Goal: Task Accomplishment & Management: Complete application form

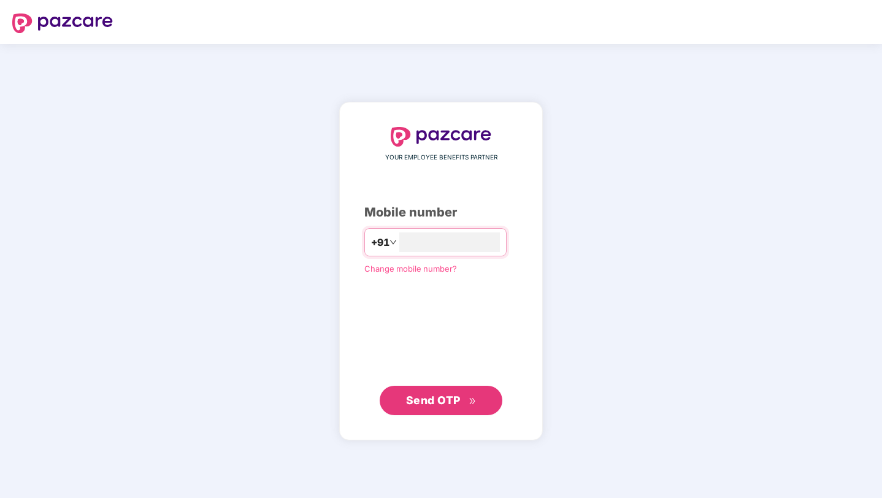
type input "**********"
click at [457, 392] on span "Send OTP" at bounding box center [441, 399] width 71 height 17
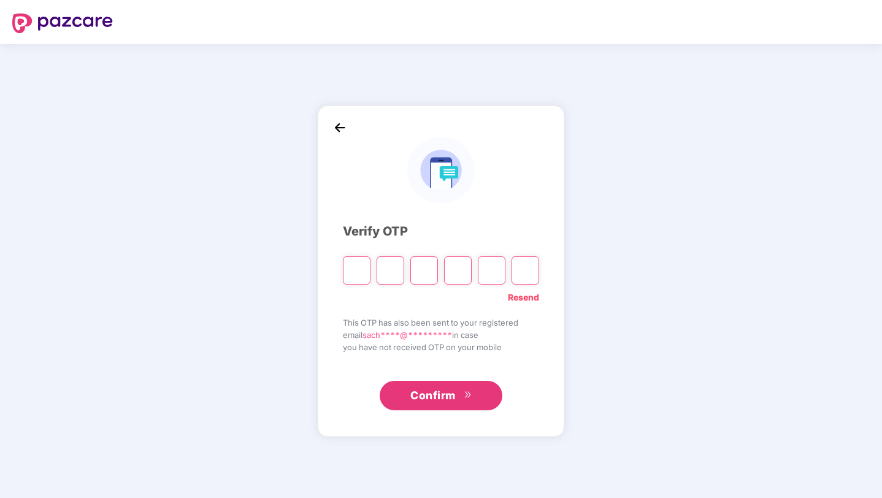
type input "*"
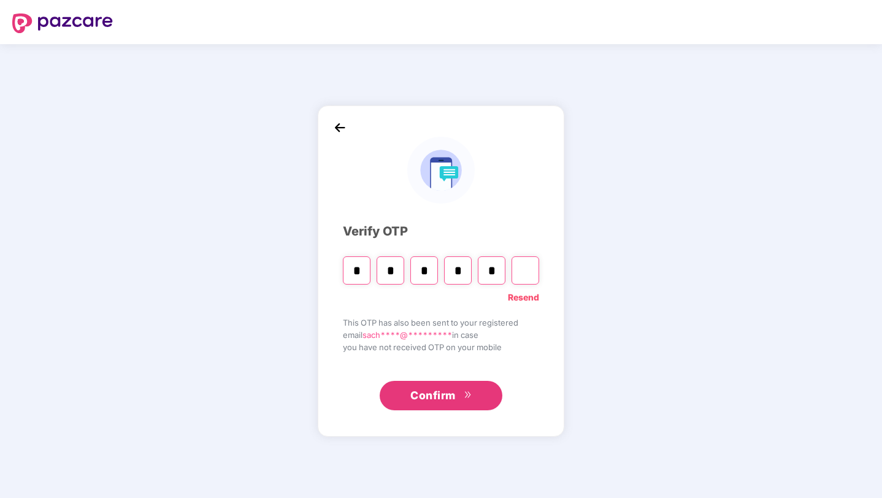
type input "*"
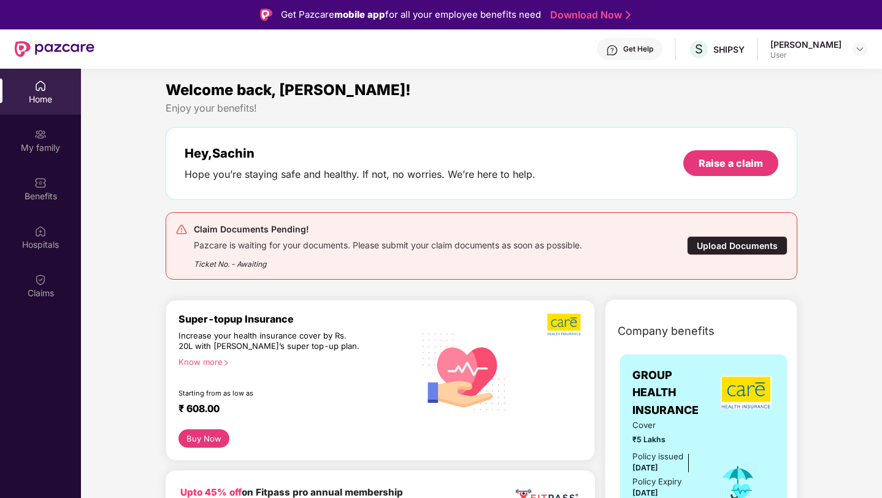
click at [802, 47] on div "[PERSON_NAME]" at bounding box center [805, 45] width 71 height 12
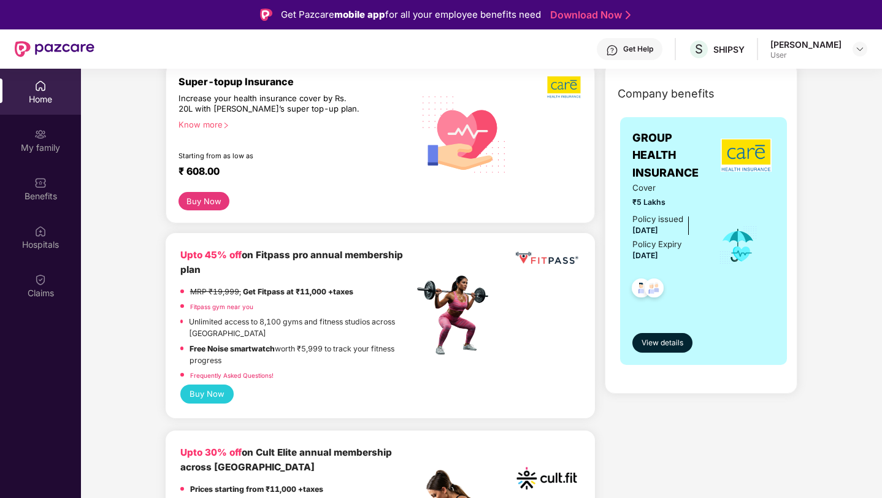
scroll to position [291, 0]
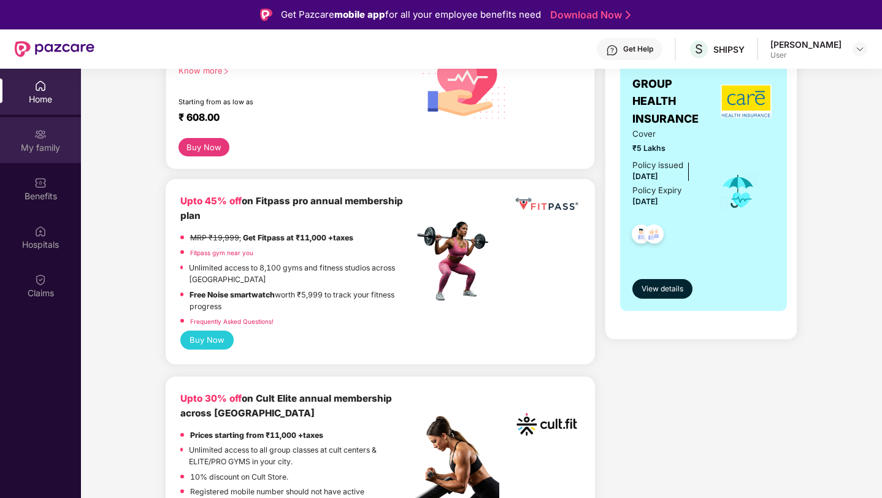
click at [50, 151] on div "My family" at bounding box center [40, 148] width 81 height 12
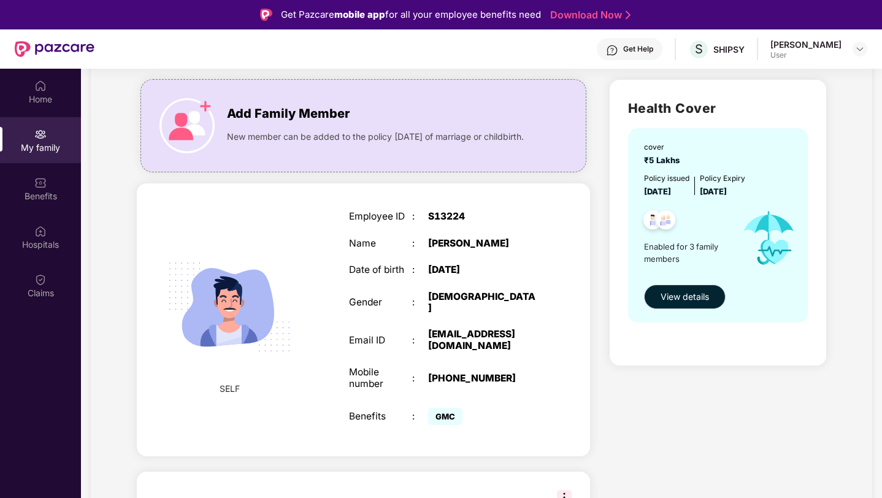
scroll to position [75, 0]
click at [665, 294] on span "View details" at bounding box center [684, 297] width 48 height 13
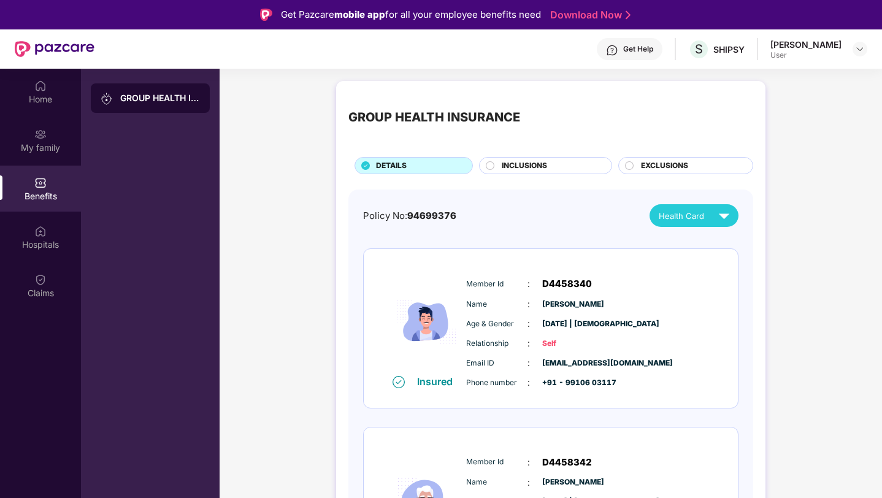
click at [725, 213] on img at bounding box center [723, 215] width 21 height 21
click at [697, 237] on div "[PERSON_NAME]" at bounding box center [696, 243] width 80 height 13
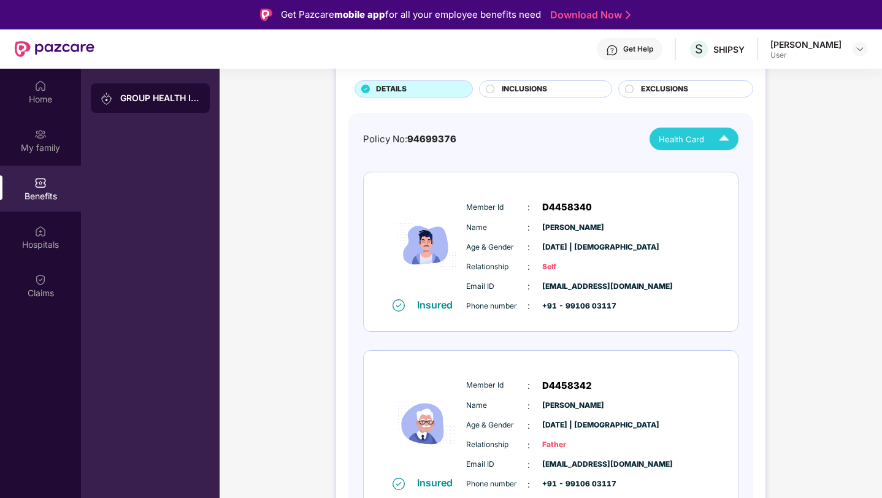
scroll to position [76, 0]
click at [568, 205] on span "D4458340" at bounding box center [567, 208] width 50 height 15
copy span "D4458340"
click at [723, 47] on div "SHIPSY" at bounding box center [728, 50] width 31 height 12
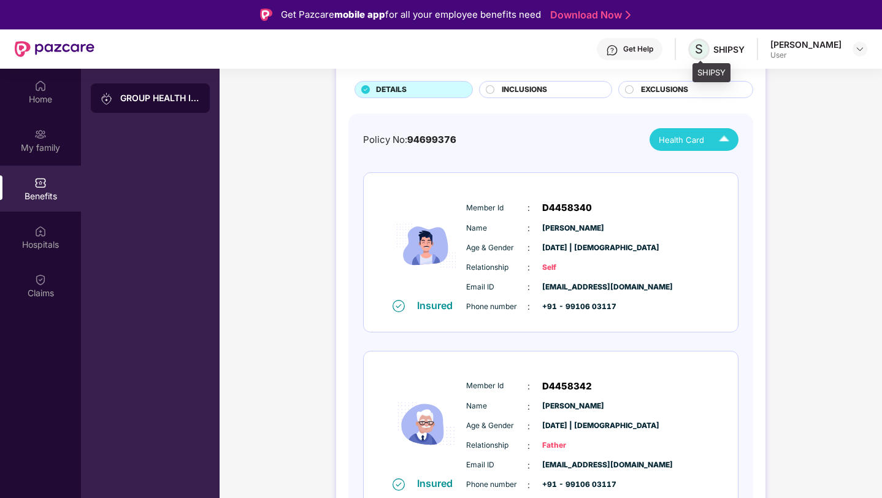
click at [703, 47] on span "S" at bounding box center [699, 49] width 8 height 15
click at [862, 47] on img at bounding box center [860, 49] width 10 height 10
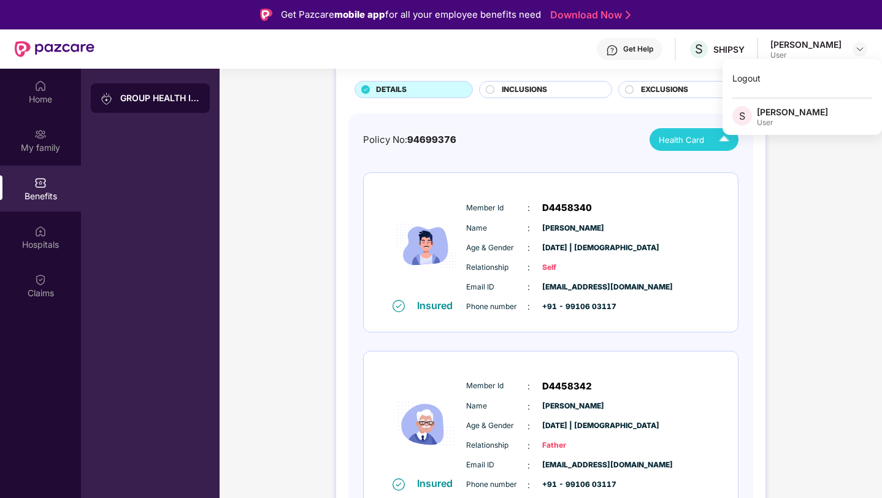
click at [134, 107] on div "GROUP HEALTH INSURANCE" at bounding box center [150, 97] width 119 height 29
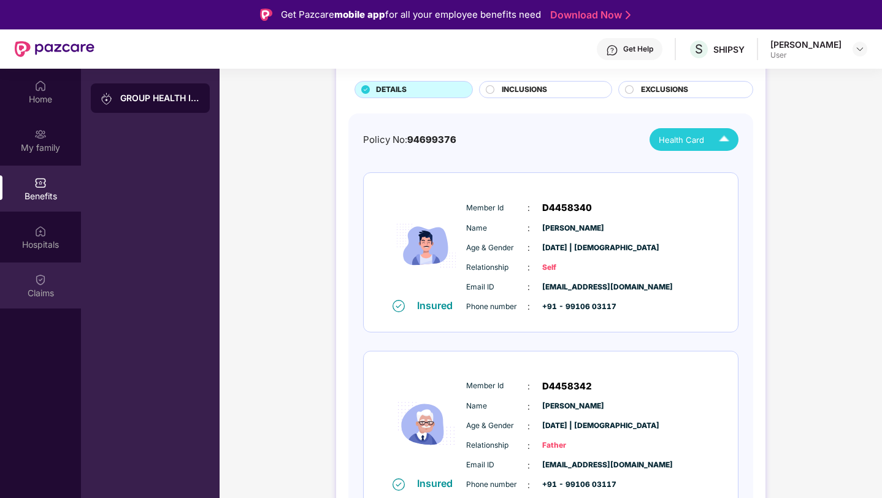
click at [57, 292] on div "Claims" at bounding box center [40, 293] width 81 height 12
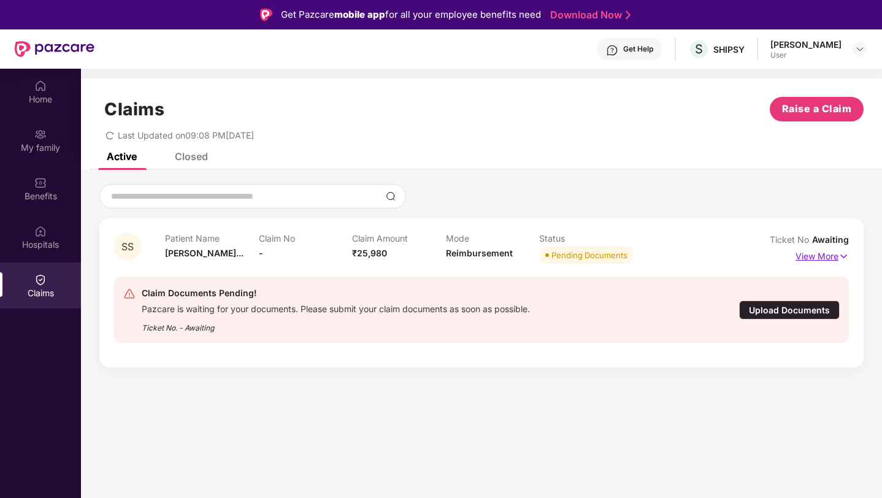
click at [814, 258] on p "View More" at bounding box center [821, 255] width 53 height 17
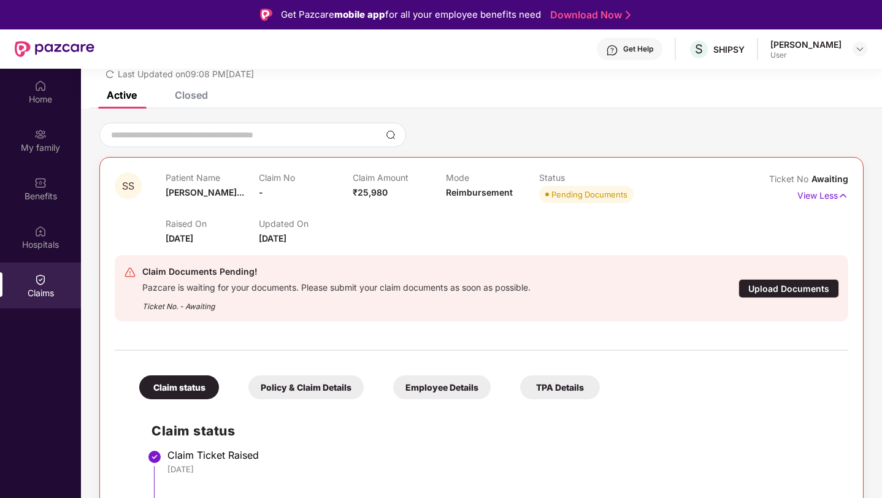
scroll to position [69, 0]
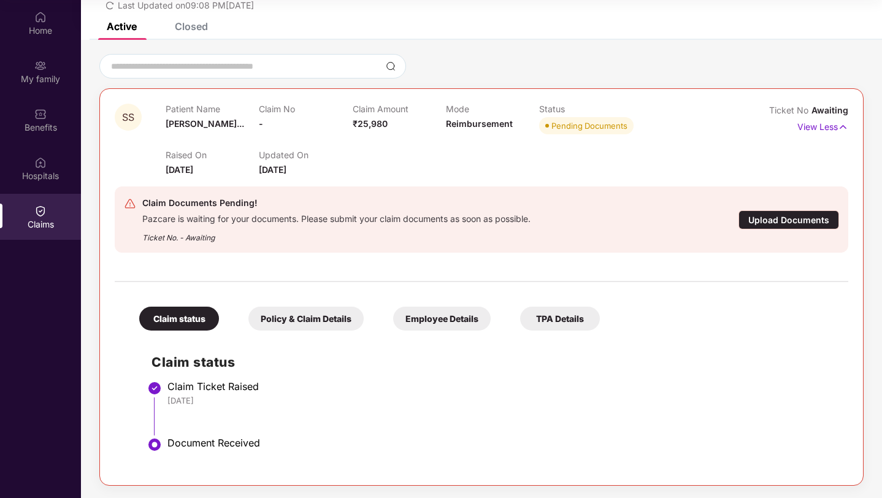
click at [307, 323] on div "Policy & Claim Details" at bounding box center [305, 319] width 115 height 24
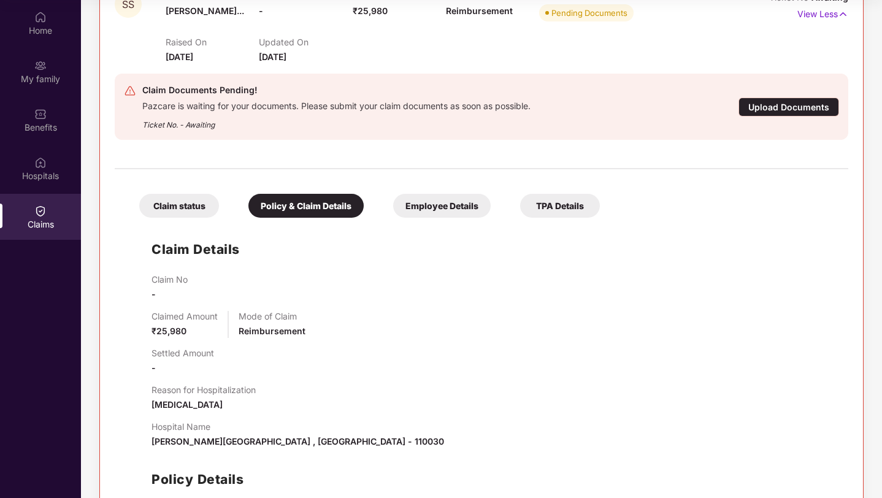
scroll to position [281, 0]
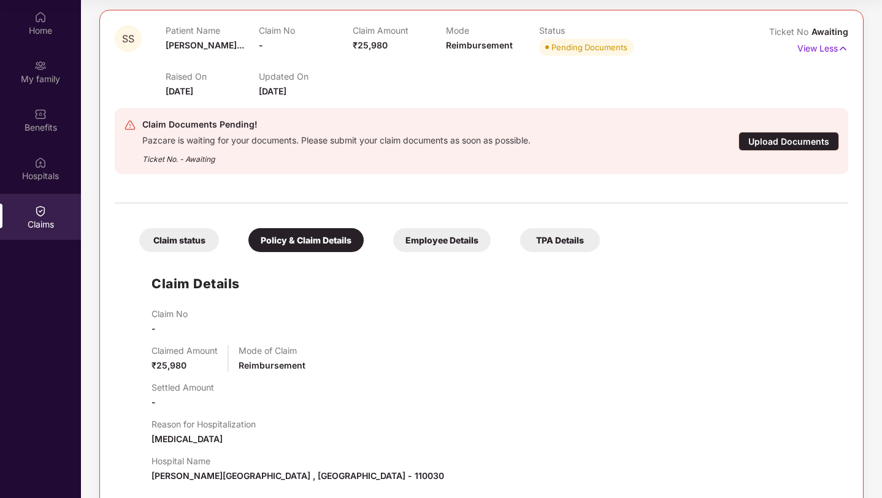
click at [443, 242] on div "Employee Details" at bounding box center [441, 240] width 97 height 24
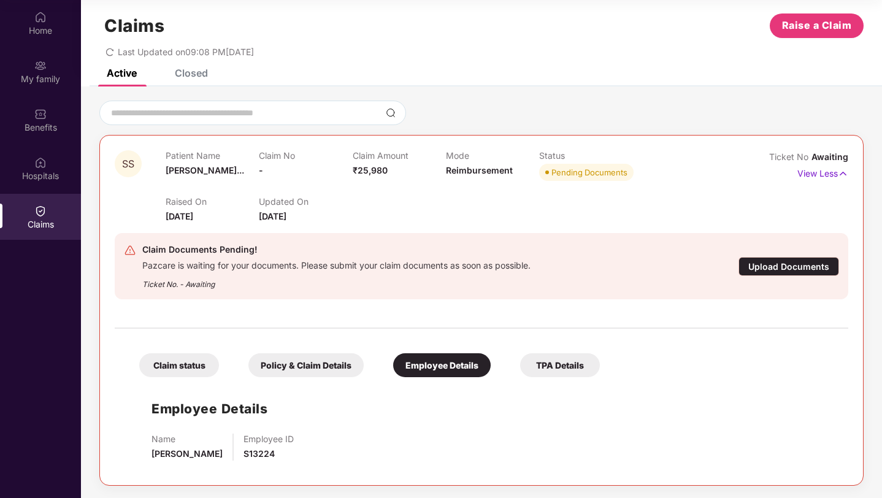
click at [563, 370] on div "TPA Details" at bounding box center [560, 365] width 80 height 24
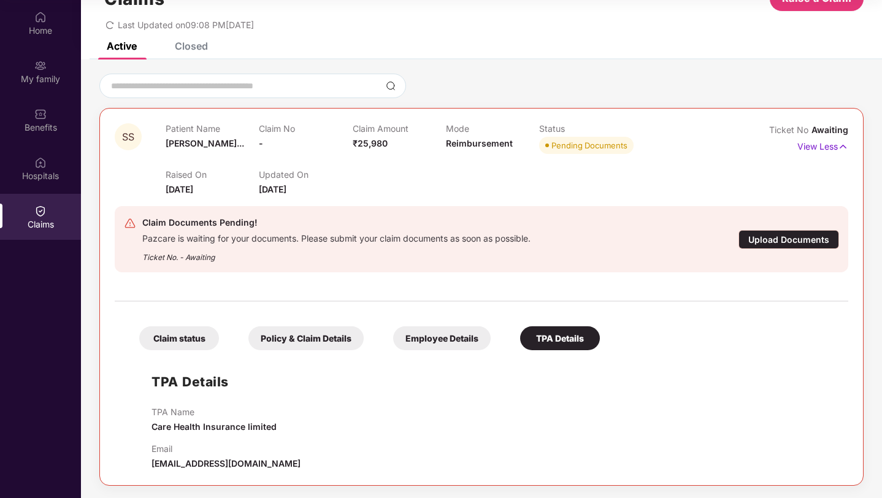
click at [799, 232] on div "Upload Documents" at bounding box center [788, 239] width 101 height 19
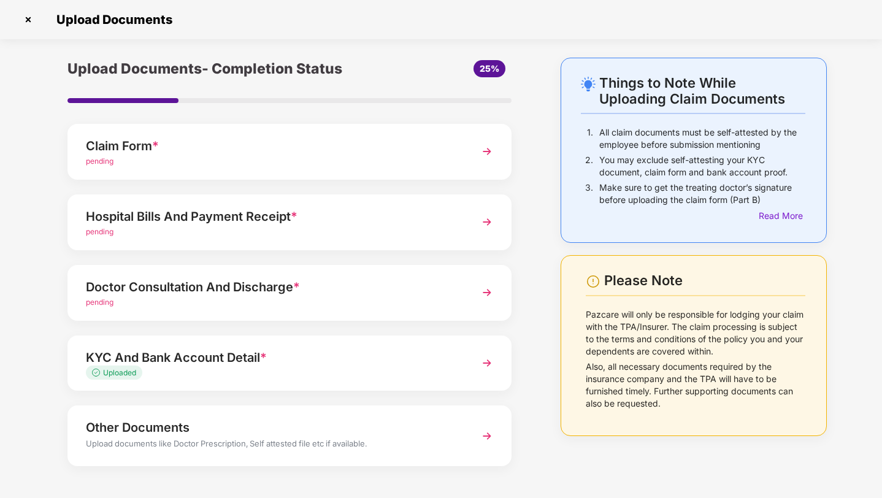
scroll to position [44, 0]
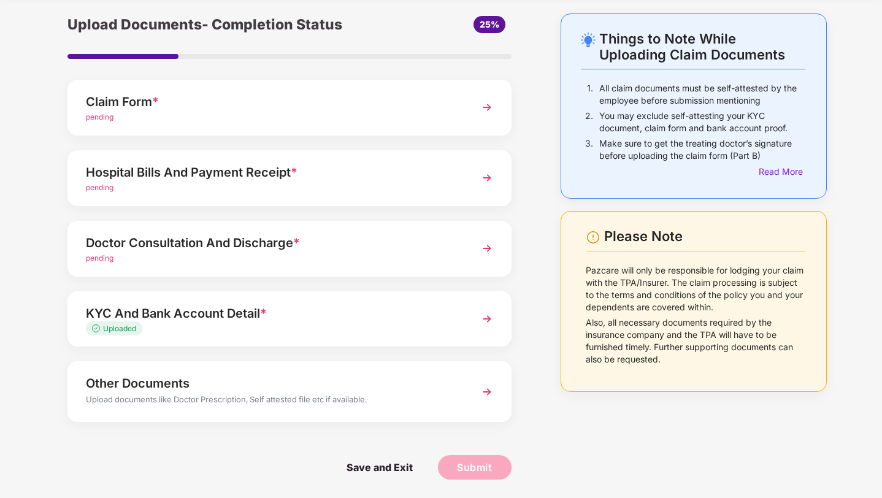
click at [486, 251] on img at bounding box center [487, 248] width 22 height 22
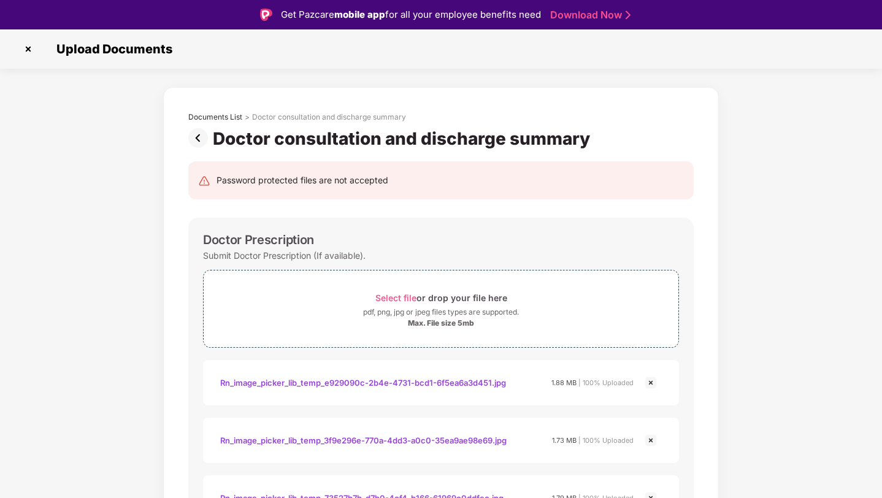
click at [31, 49] on img at bounding box center [28, 49] width 20 height 20
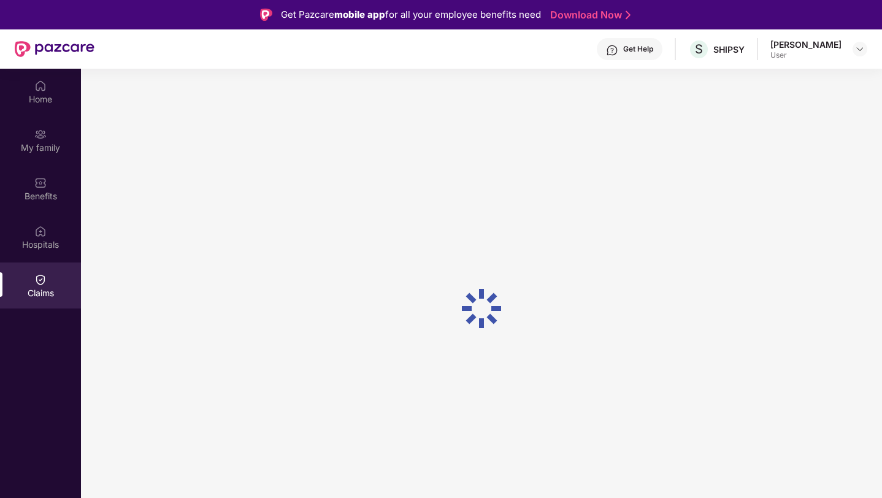
scroll to position [69, 0]
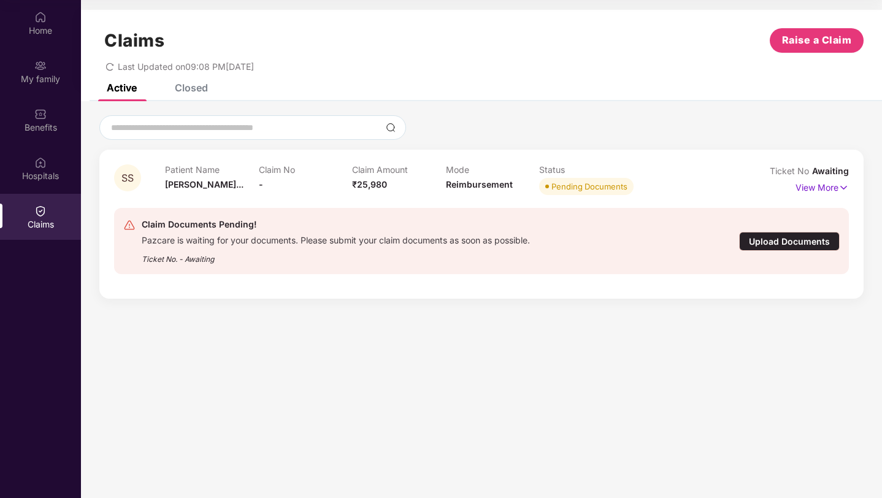
click at [762, 242] on div "Upload Documents" at bounding box center [789, 241] width 101 height 19
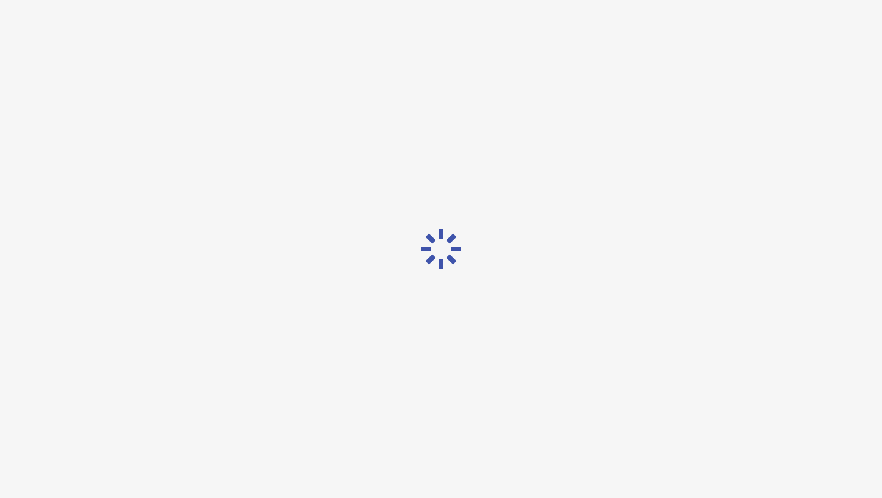
scroll to position [29, 0]
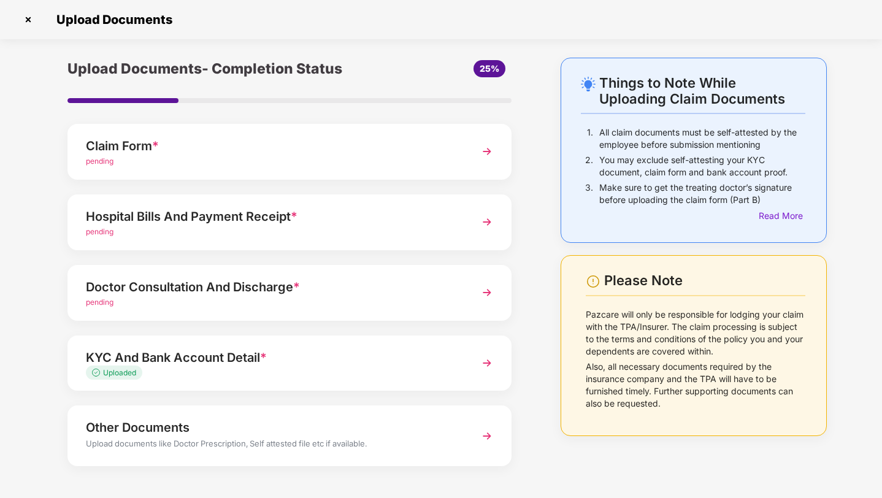
click at [483, 286] on img at bounding box center [487, 292] width 22 height 22
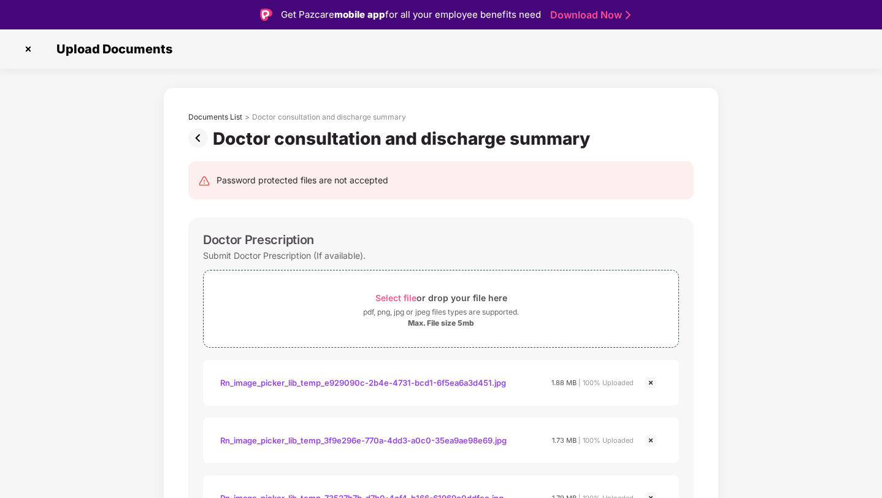
click at [201, 138] on img at bounding box center [200, 138] width 25 height 20
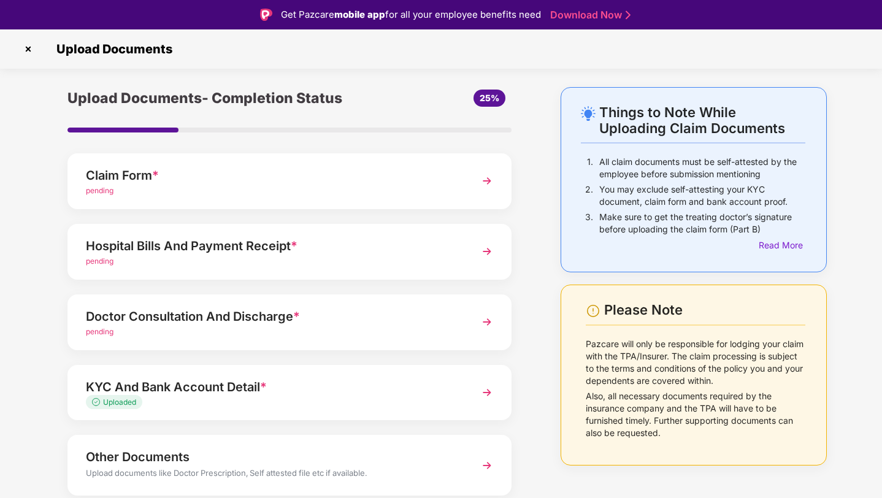
click at [488, 251] on img at bounding box center [487, 251] width 22 height 22
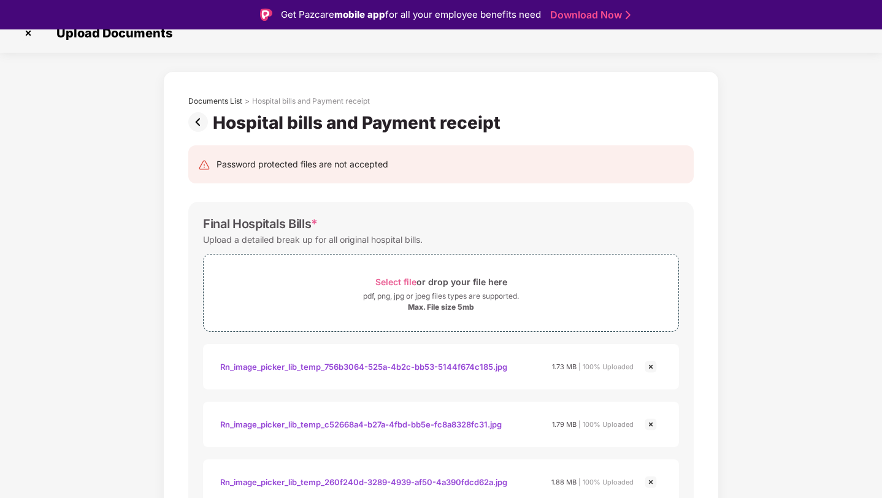
scroll to position [2, 0]
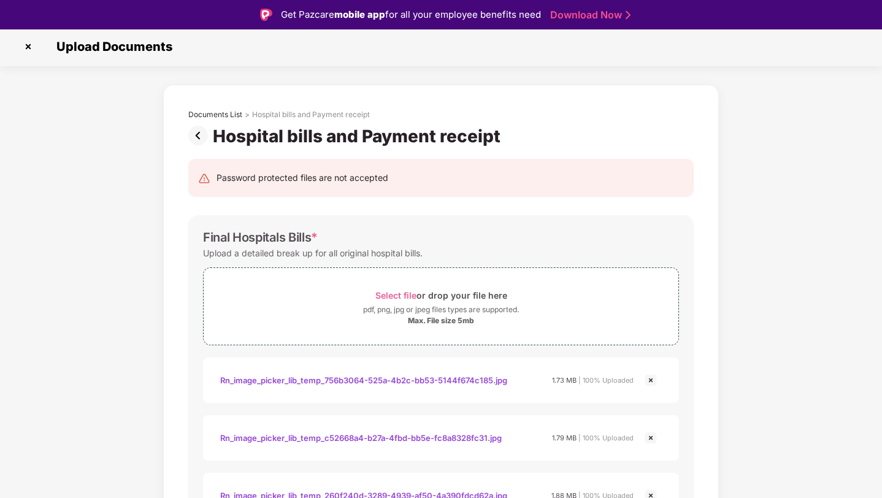
click at [197, 126] on img at bounding box center [200, 136] width 25 height 20
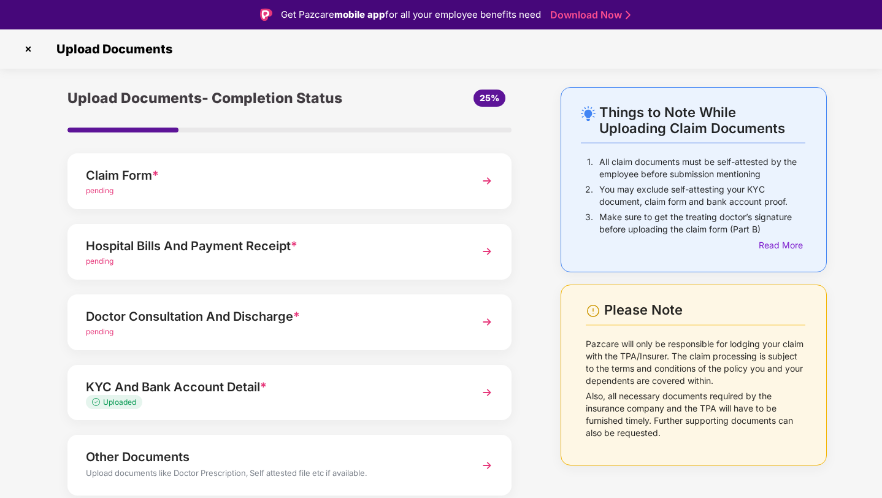
click at [482, 250] on img at bounding box center [487, 251] width 22 height 22
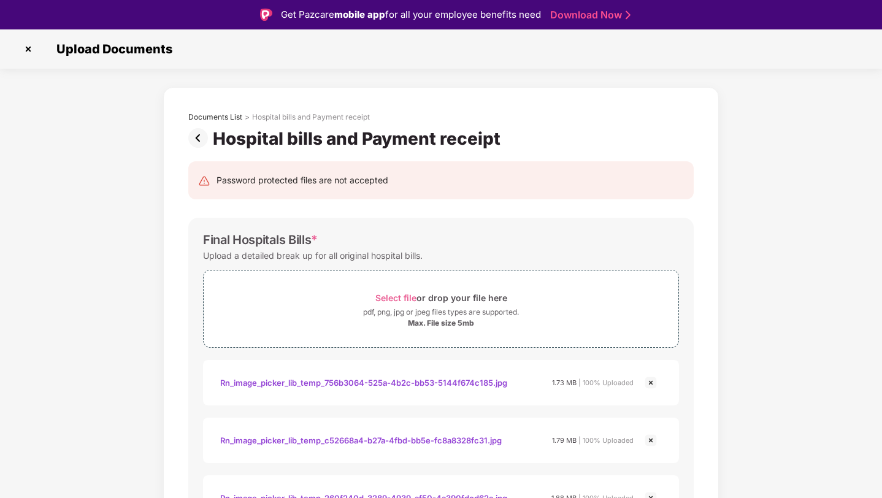
click at [199, 136] on img at bounding box center [200, 138] width 25 height 20
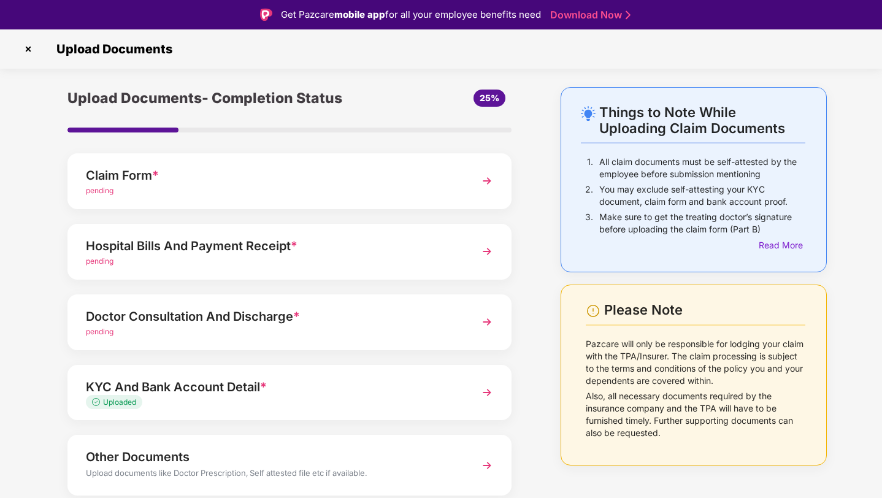
click at [484, 323] on img at bounding box center [487, 322] width 22 height 22
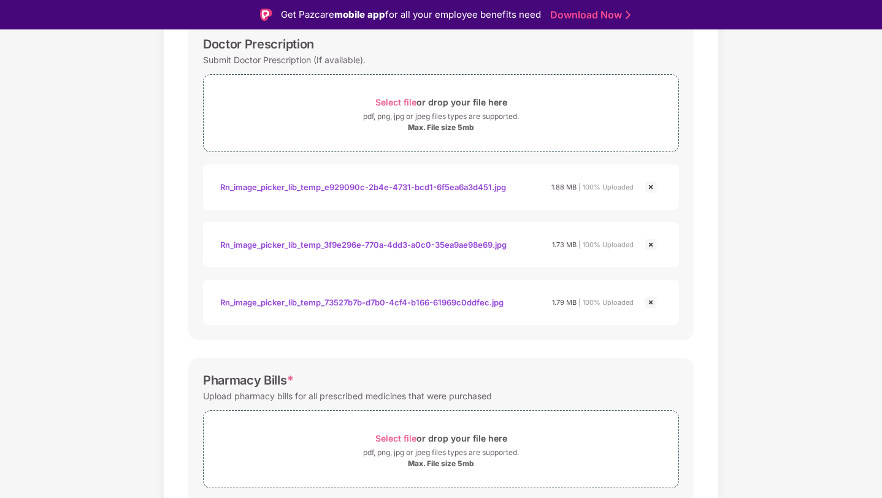
scroll to position [98, 0]
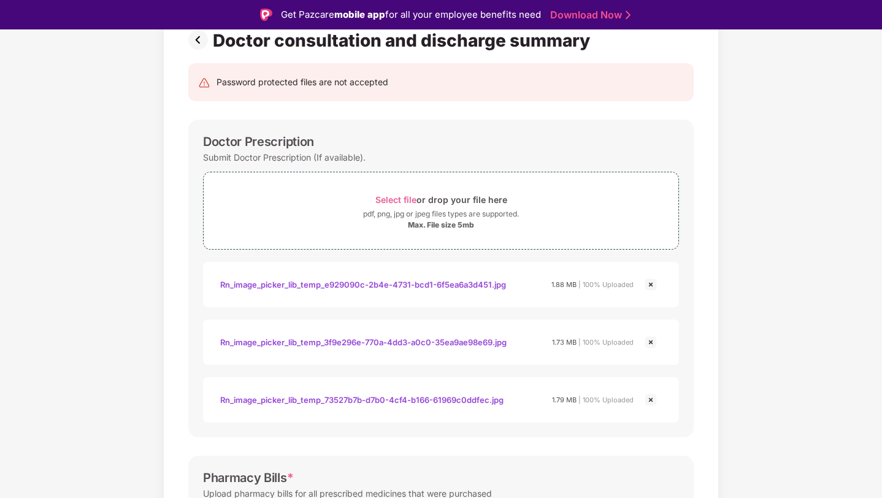
click at [199, 39] on img at bounding box center [200, 40] width 25 height 20
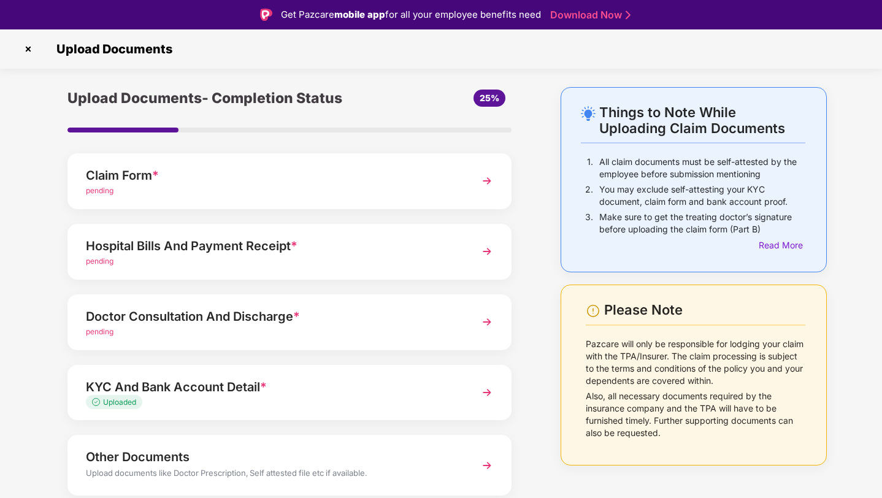
click at [484, 247] on img at bounding box center [487, 251] width 22 height 22
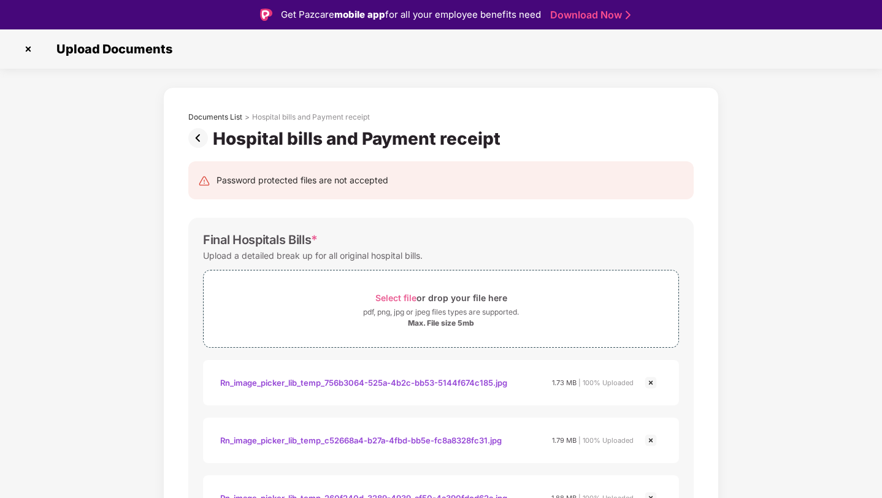
click at [199, 131] on img at bounding box center [200, 138] width 25 height 20
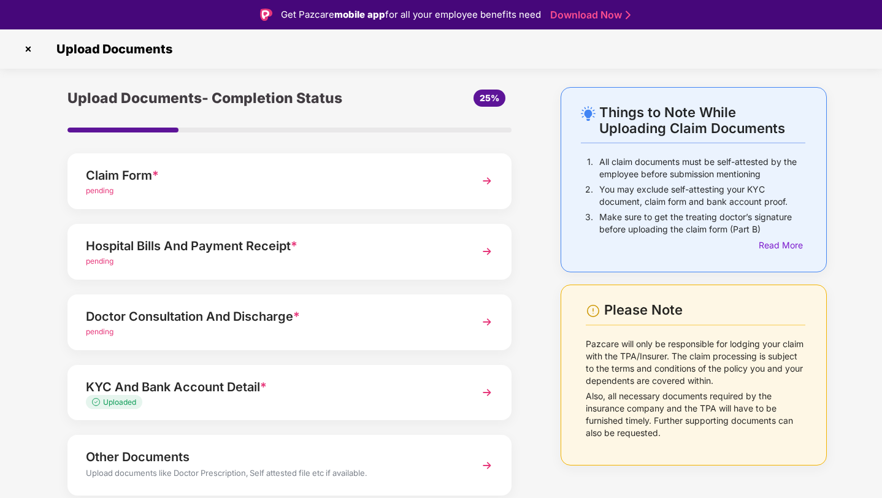
click at [484, 247] on img at bounding box center [487, 251] width 22 height 22
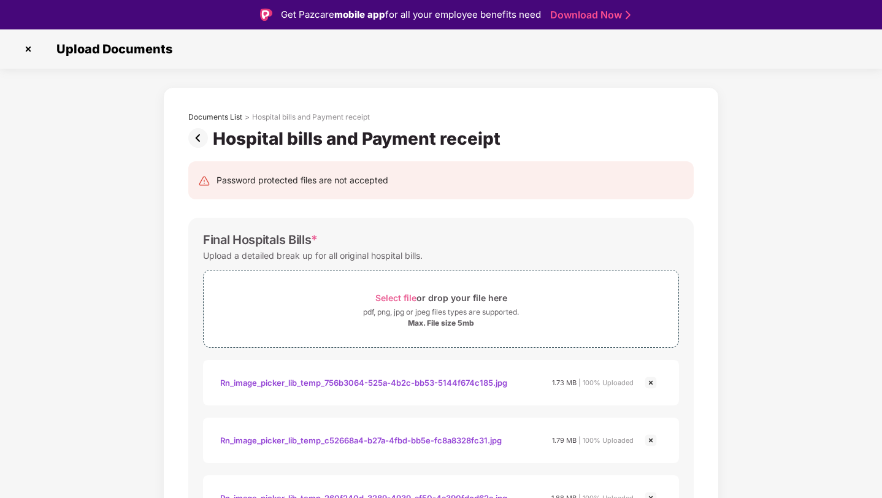
click at [199, 134] on img at bounding box center [200, 138] width 25 height 20
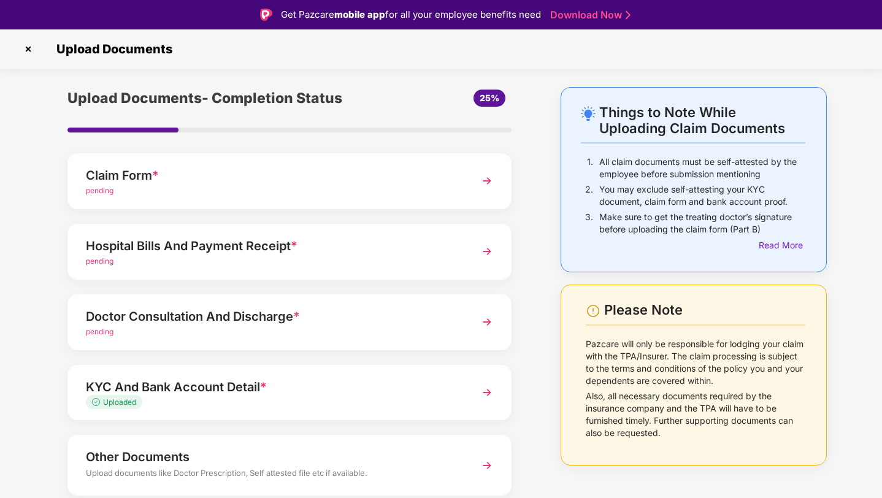
click at [486, 321] on img at bounding box center [487, 322] width 22 height 22
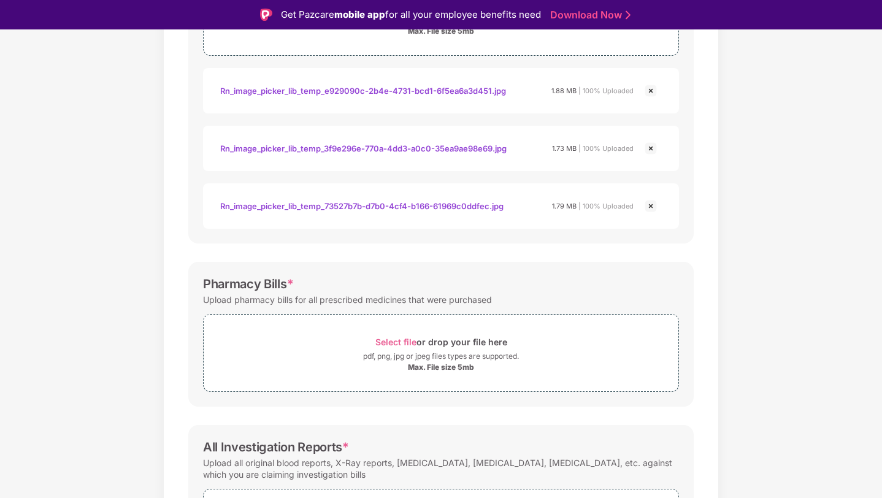
scroll to position [334, 0]
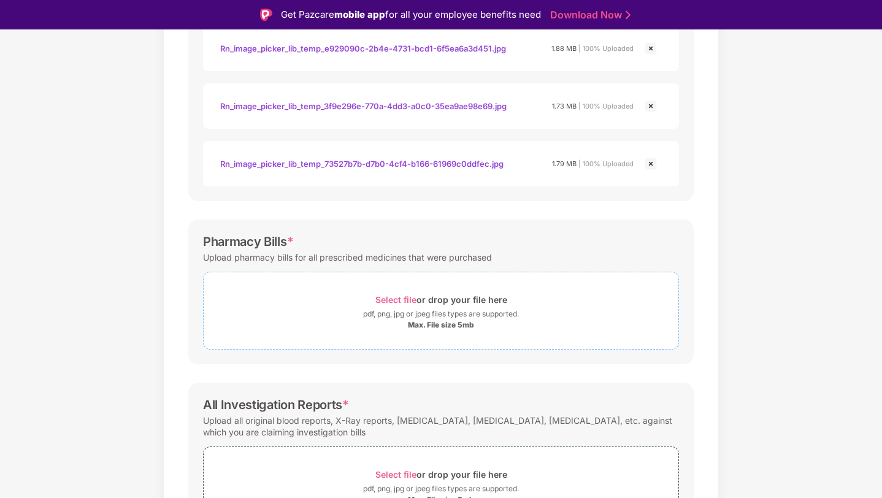
click at [453, 310] on div "pdf, png, jpg or jpeg files types are supported." at bounding box center [441, 314] width 156 height 12
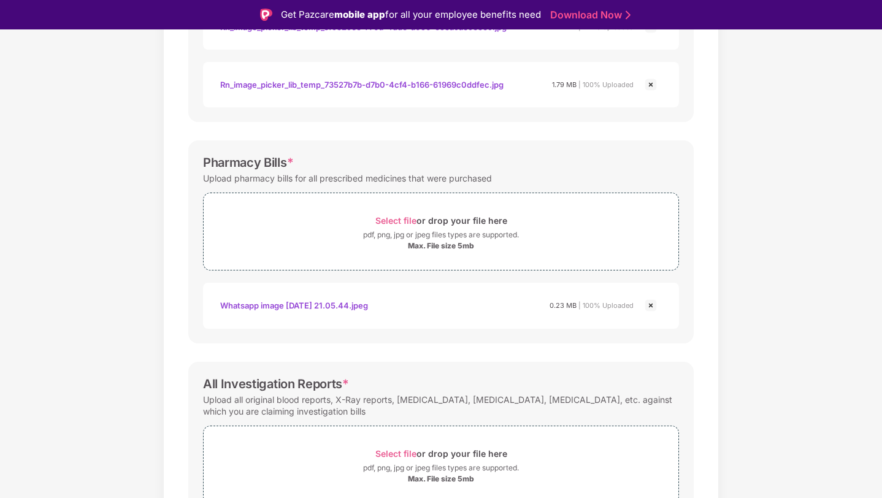
scroll to position [709, 0]
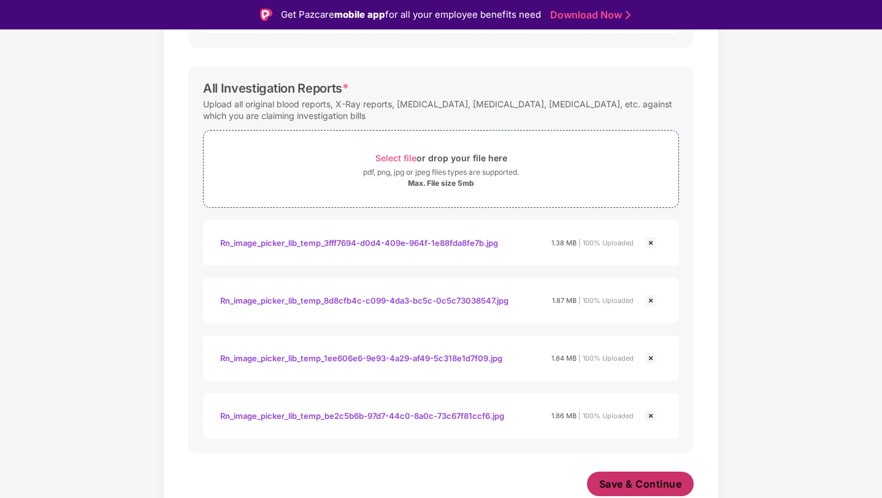
click at [651, 485] on span "Save & Continue" at bounding box center [640, 483] width 83 height 13
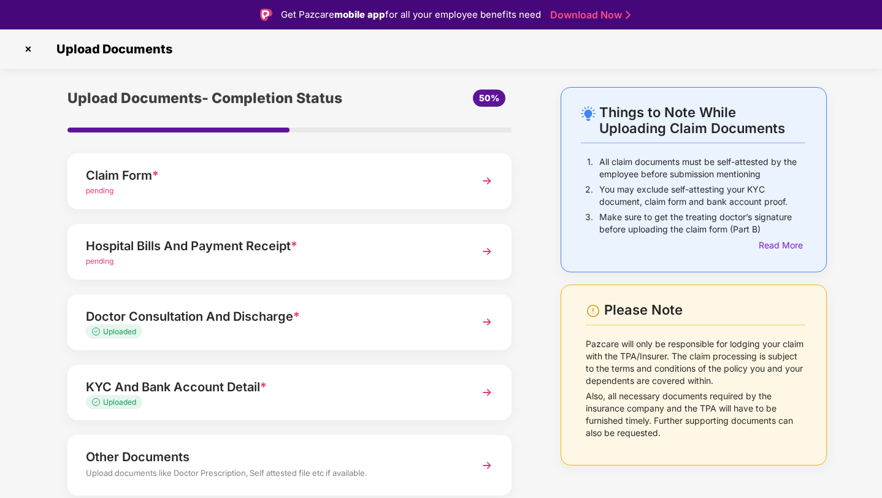
scroll to position [44, 0]
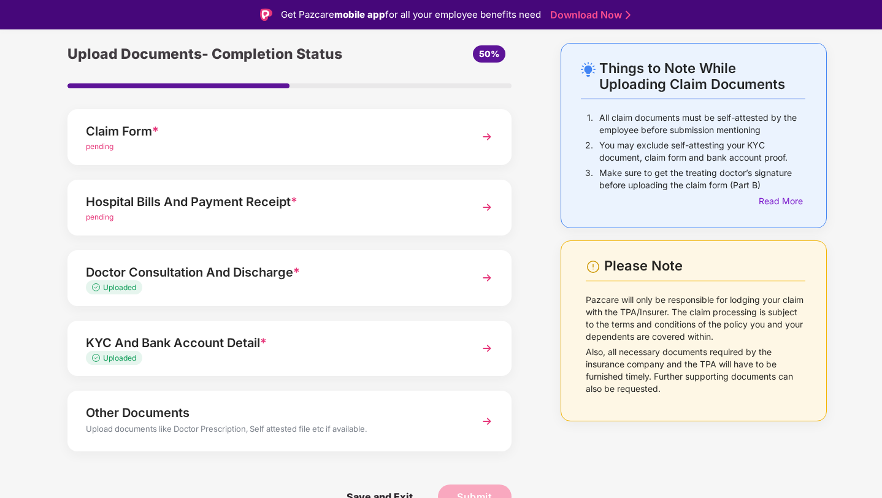
click at [491, 203] on img at bounding box center [487, 207] width 22 height 22
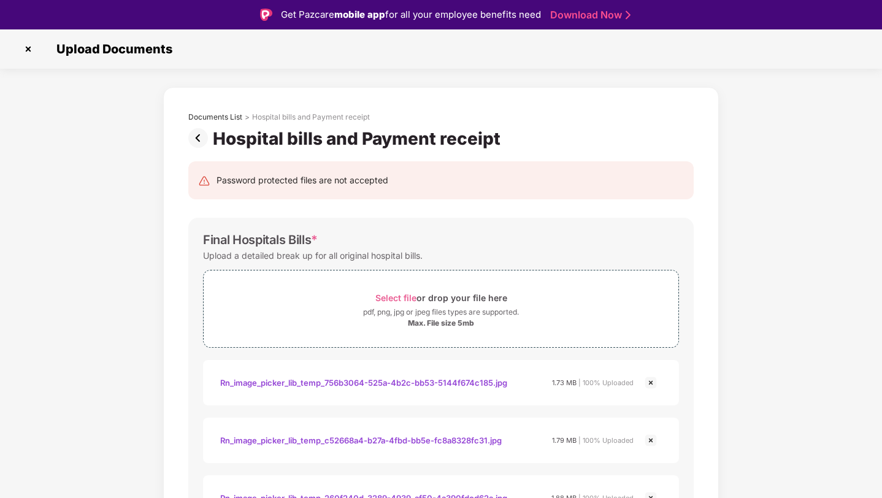
click at [196, 140] on img at bounding box center [200, 138] width 25 height 20
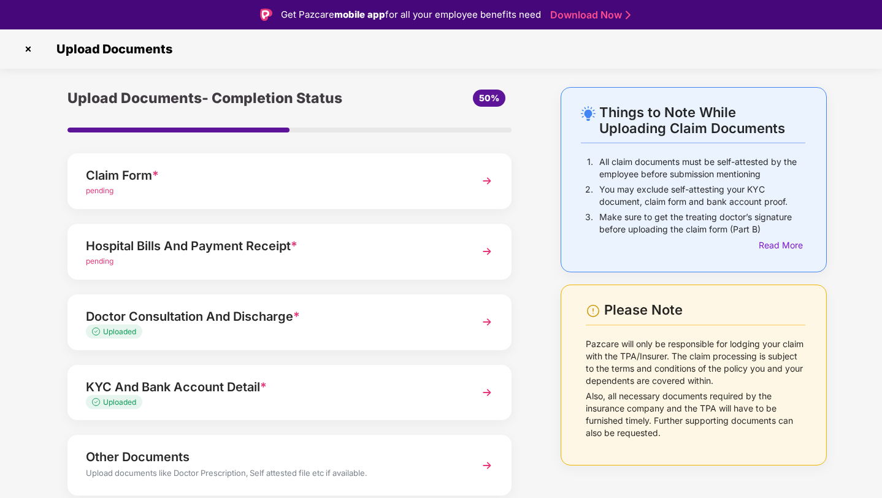
scroll to position [44, 0]
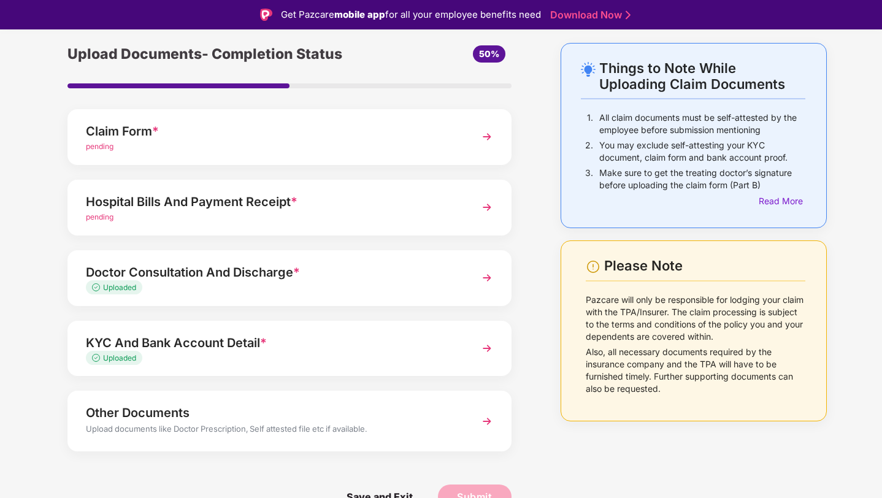
click at [491, 420] on img at bounding box center [487, 421] width 22 height 22
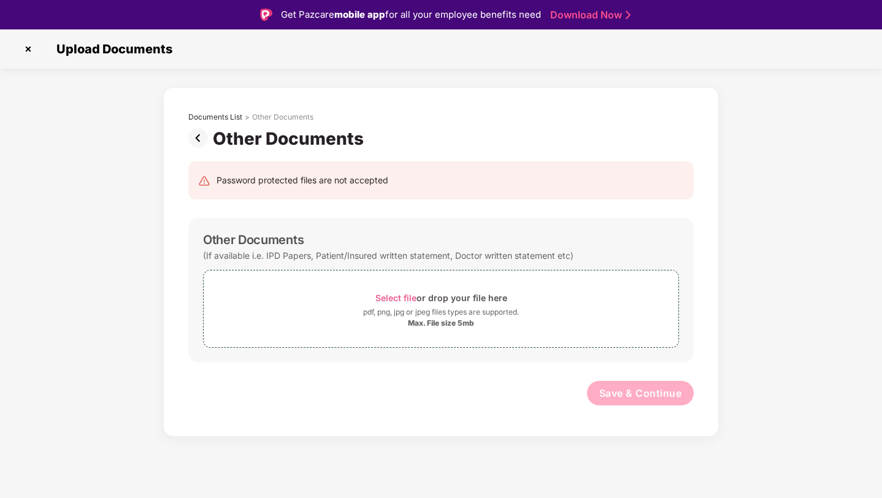
click at [25, 47] on img at bounding box center [28, 49] width 20 height 20
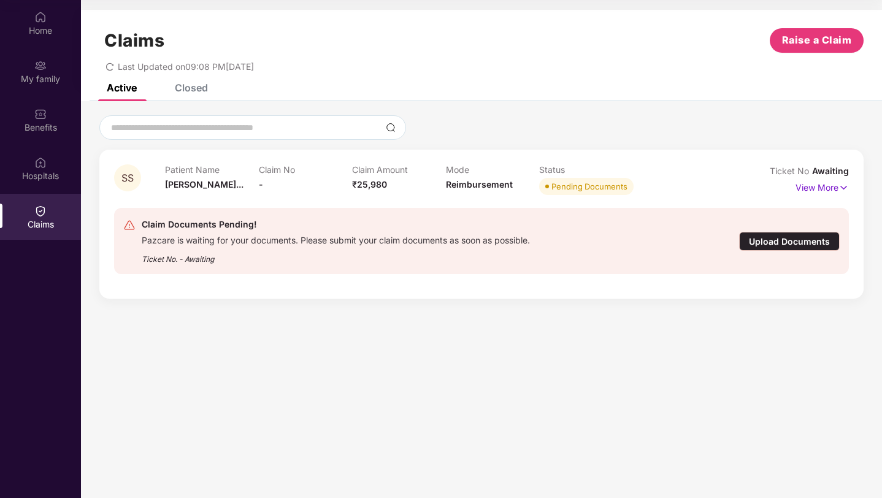
click at [782, 239] on div "Upload Documents" at bounding box center [789, 241] width 101 height 19
